Goal: Task Accomplishment & Management: Complete application form

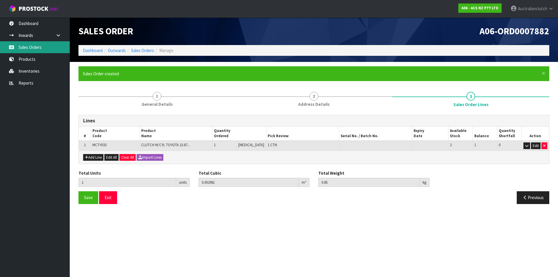
click at [22, 47] on link "Sales Orders" at bounding box center [35, 47] width 70 height 12
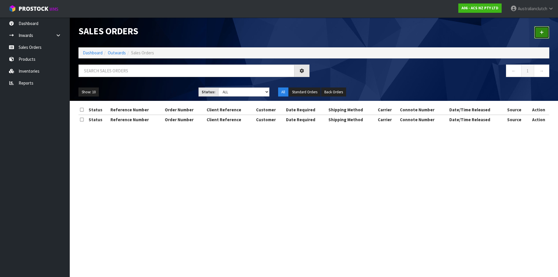
click at [542, 34] on icon at bounding box center [542, 32] width 4 height 4
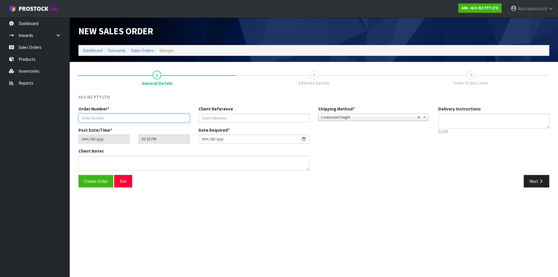
click at [177, 116] on input "text" at bounding box center [134, 118] width 111 height 9
paste input "208262.1"
type input "208262.1"
click at [247, 111] on div "Client Reference" at bounding box center [254, 114] width 120 height 17
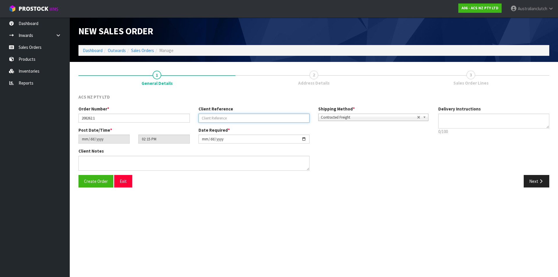
click at [255, 119] on input "text" at bounding box center [254, 118] width 111 height 9
paste input "40:940683"
type input "40:940683"
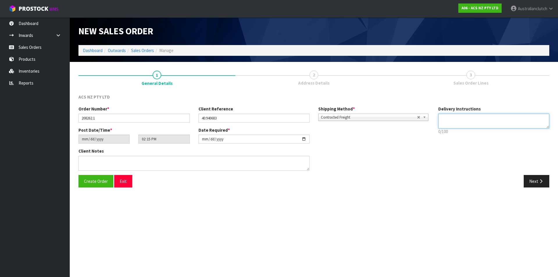
click at [491, 124] on textarea at bounding box center [494, 121] width 111 height 15
type textarea "NZC PLEASE"
click at [534, 177] on button "Next" at bounding box center [537, 181] width 26 height 13
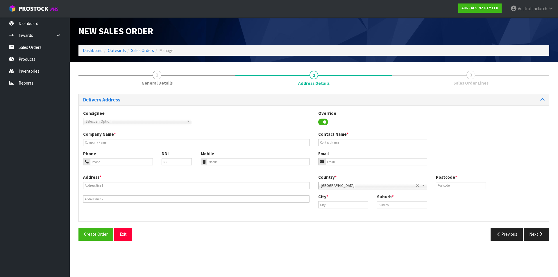
click at [97, 120] on span "Select an Option" at bounding box center [135, 121] width 99 height 7
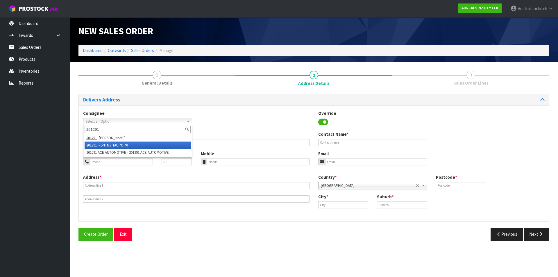
type input "201291"
click at [113, 147] on li "201291 . - BNTNZ TAUPO 40" at bounding box center [138, 145] width 106 height 7
type input "BNTNZ TAUPO 40"
type input "[STREET_ADDRESS]"
type input "3330"
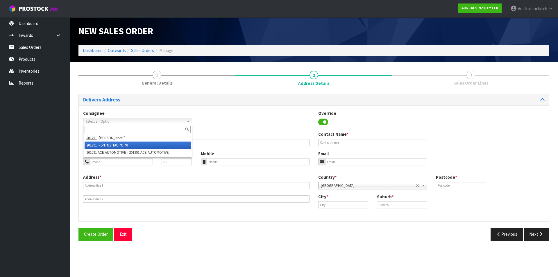
type input "TAUPO"
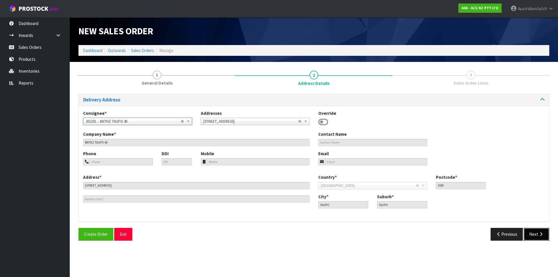
click at [543, 228] on button "Next" at bounding box center [537, 234] width 26 height 13
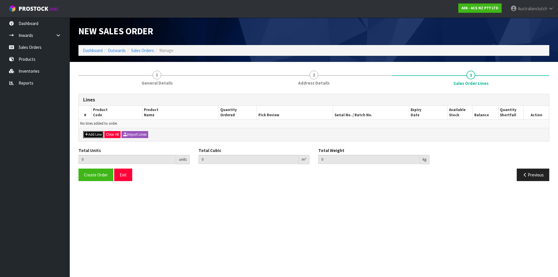
click at [93, 134] on button "Add Line" at bounding box center [93, 134] width 20 height 7
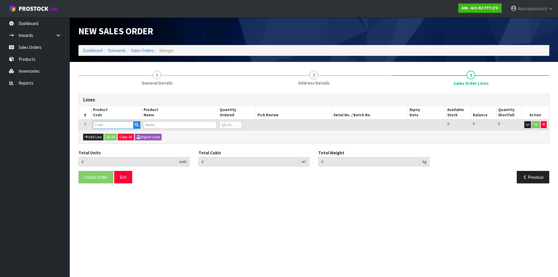
click at [101, 123] on input "text" at bounding box center [113, 124] width 40 height 7
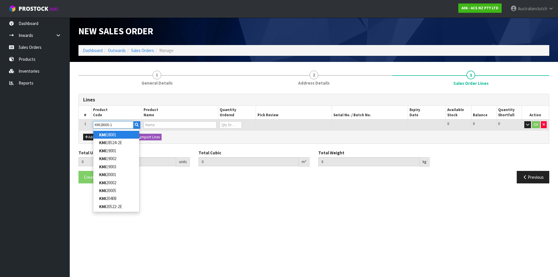
type input "KMI28005-1A"
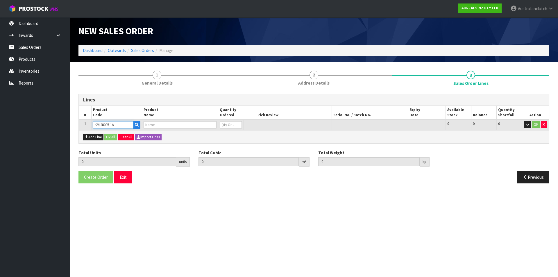
type input "0.000000"
type input "0.000"
type input "KIT HD MITS TRITON 3.2L"
type input "0"
type input "KMI28005-1A"
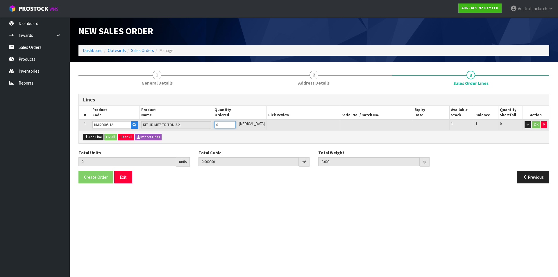
type input "1"
type input "0.01443"
type input "12"
type input "1"
click at [236, 123] on input "1" at bounding box center [225, 124] width 21 height 7
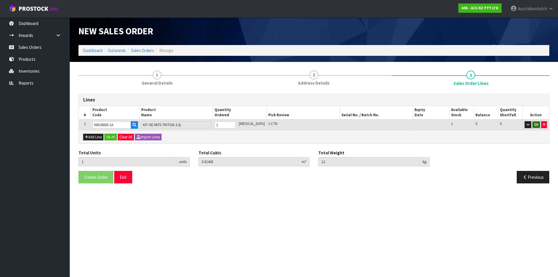
click at [535, 124] on button "OK" at bounding box center [536, 124] width 8 height 7
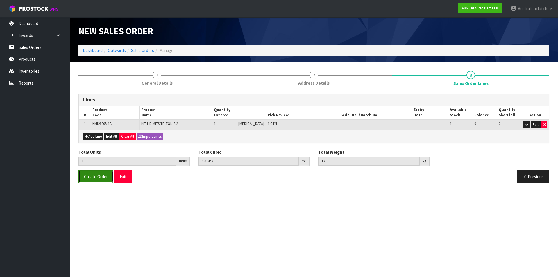
click at [98, 179] on span "Create Order" at bounding box center [96, 177] width 24 height 6
